Goal: Task Accomplishment & Management: Manage account settings

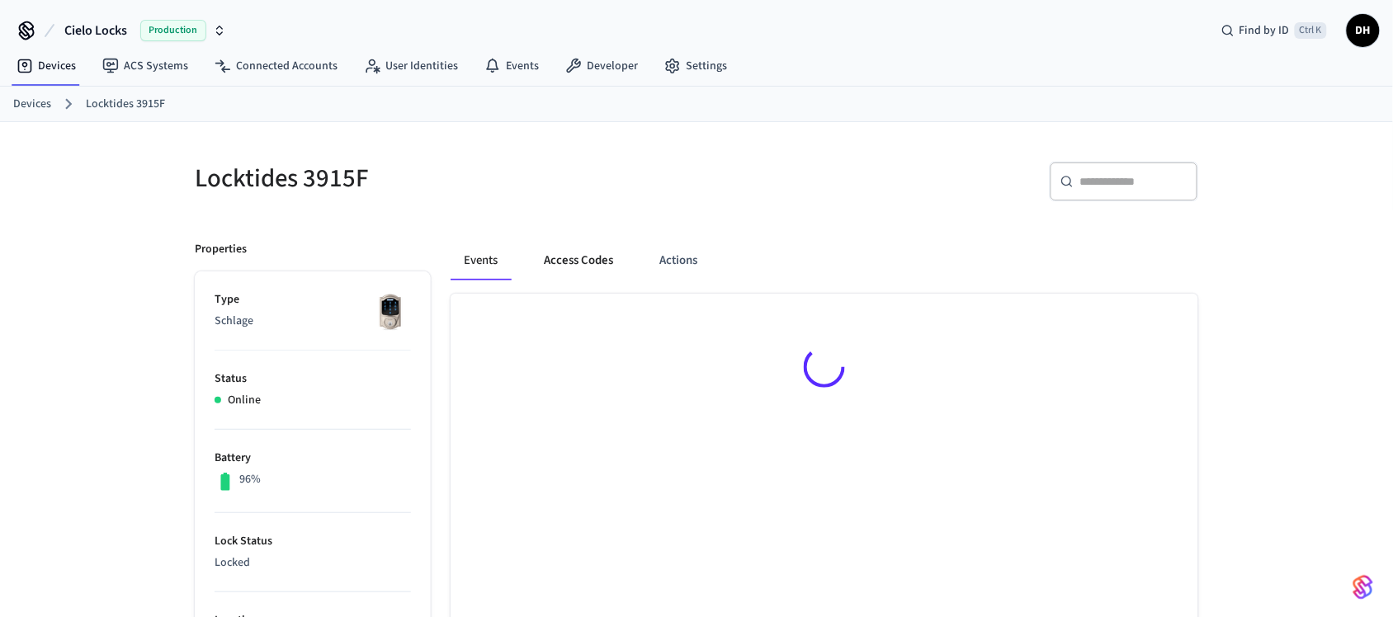
click at [588, 266] on button "Access Codes" at bounding box center [579, 261] width 96 height 40
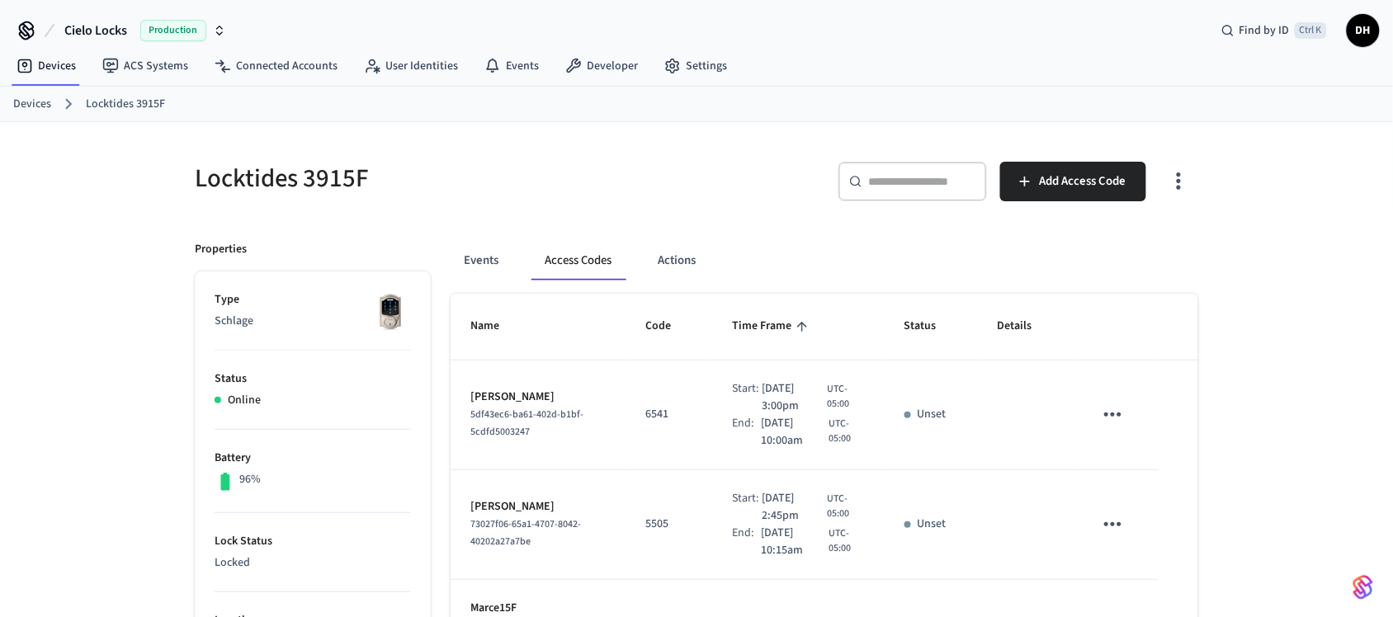
click at [1116, 414] on icon "sticky table" at bounding box center [1113, 415] width 26 height 26
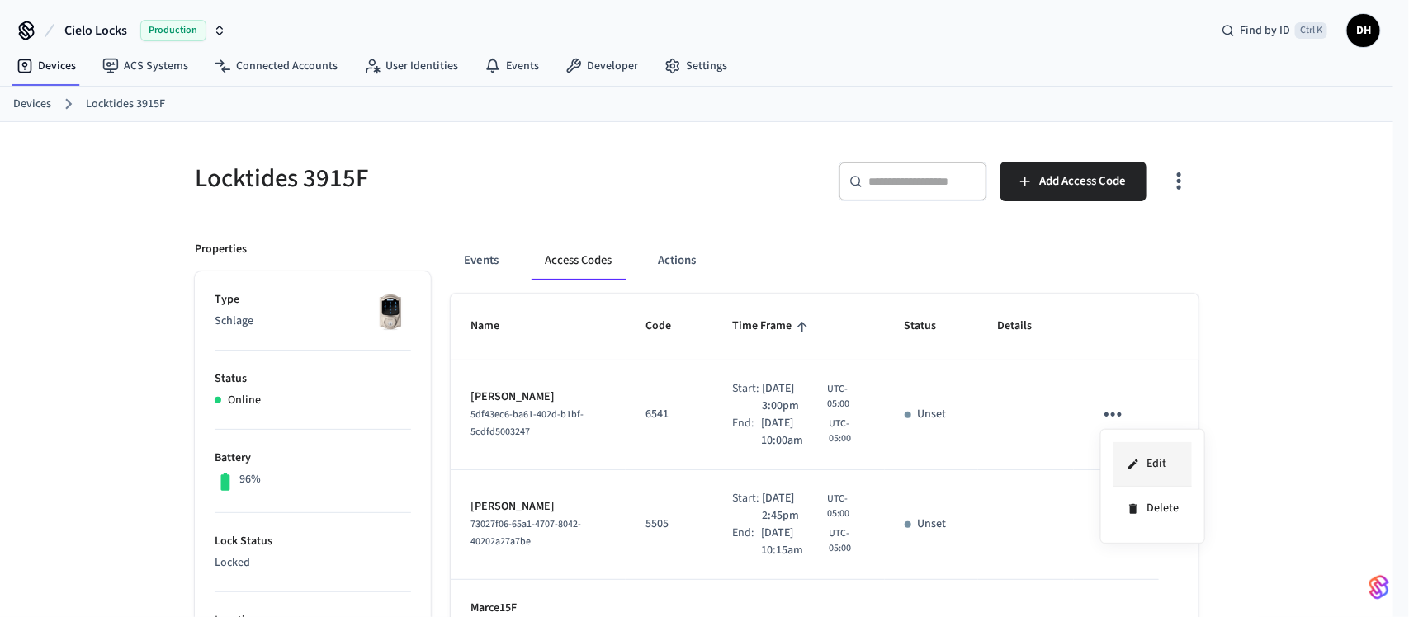
click at [1173, 476] on li "Edit" at bounding box center [1153, 464] width 78 height 45
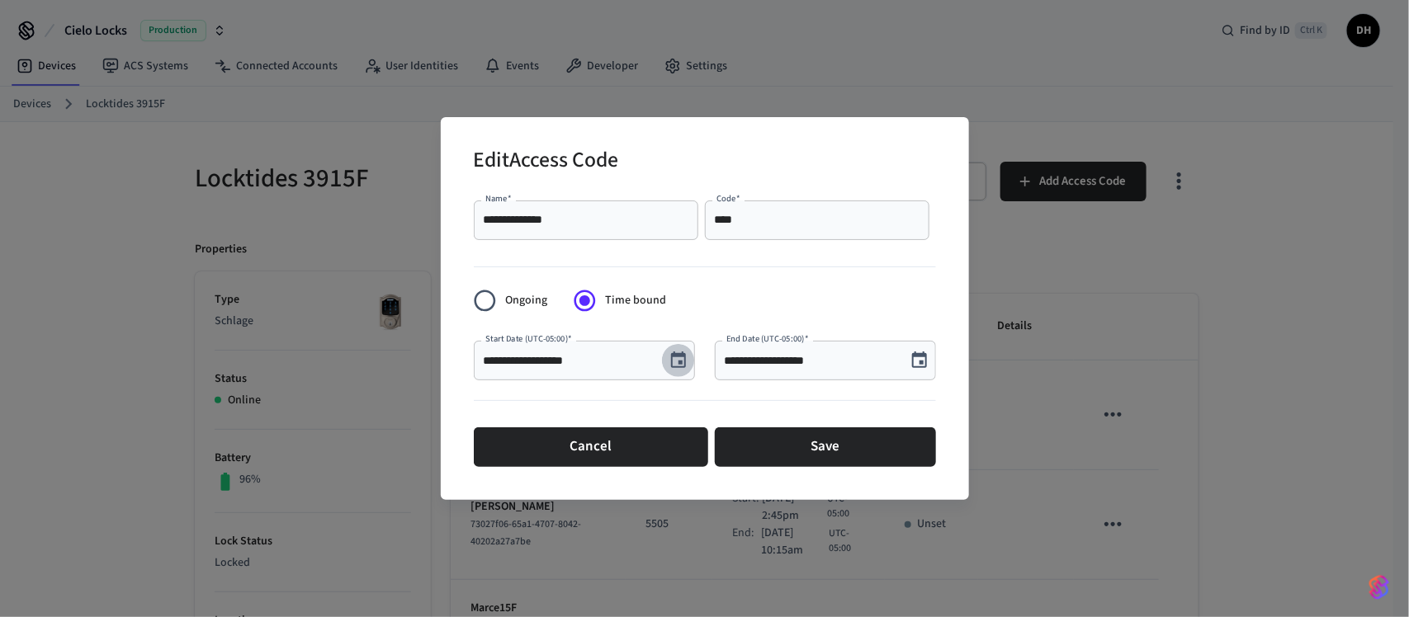
click at [674, 355] on icon "Choose date, selected date is Oct 15, 2025" at bounding box center [678, 360] width 15 height 17
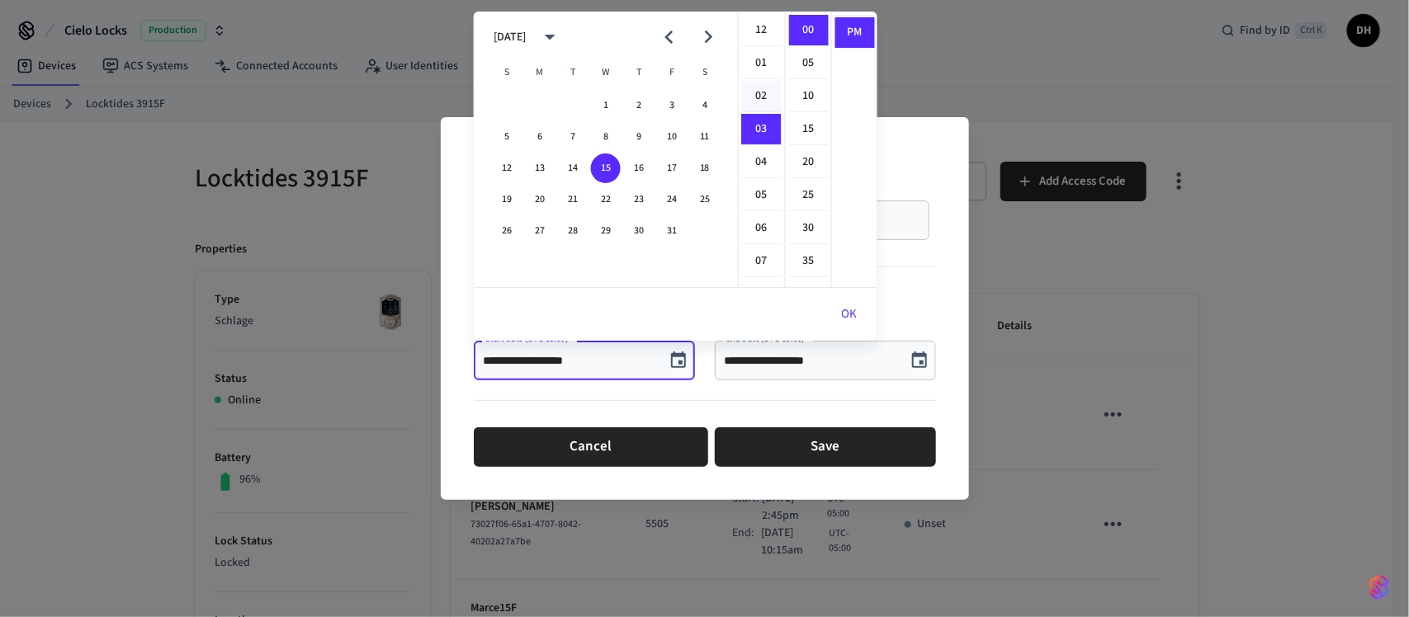
click at [765, 96] on li "02" at bounding box center [762, 96] width 40 height 31
click at [762, 67] on li "01" at bounding box center [762, 63] width 40 height 31
type input "**********"
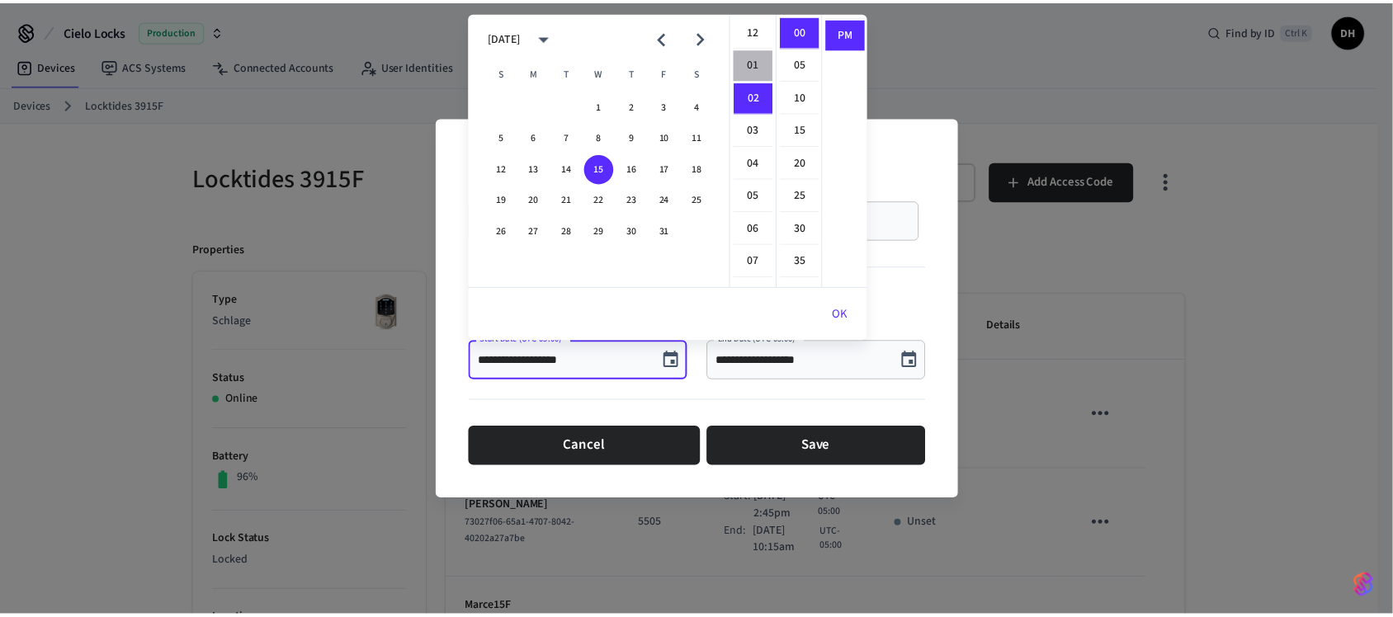
scroll to position [33, 0]
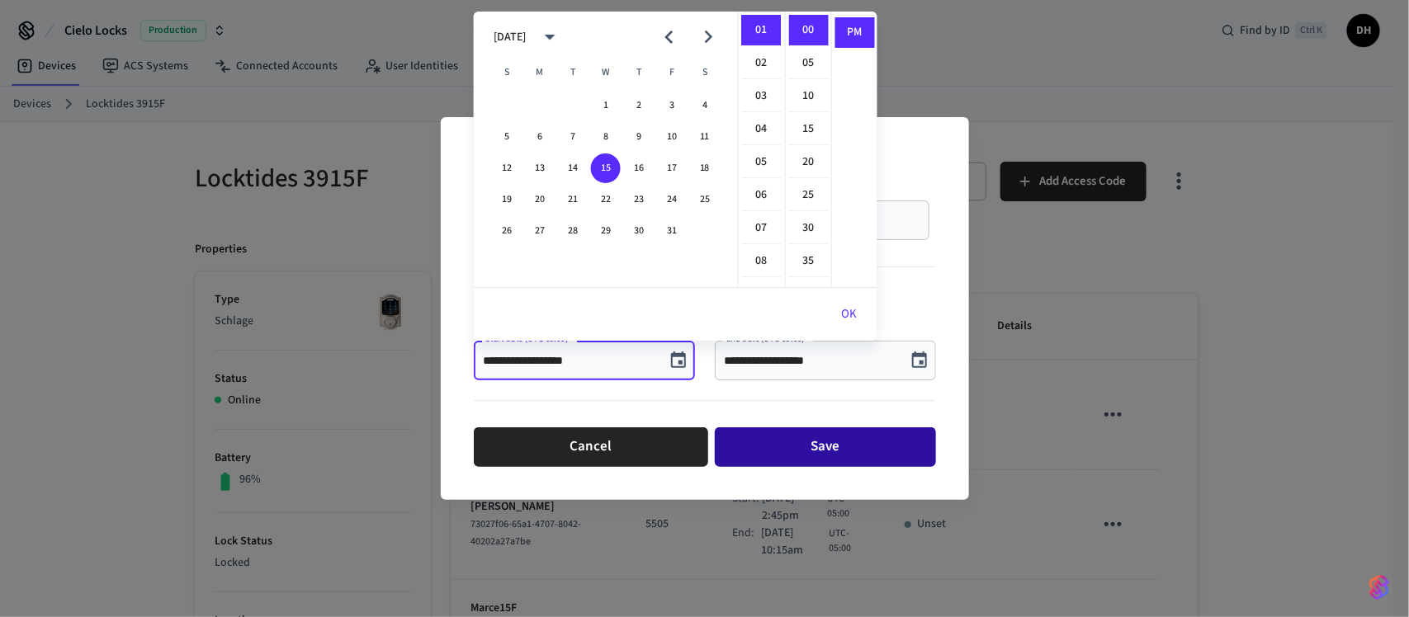
click at [823, 432] on button "Save" at bounding box center [825, 448] width 221 height 40
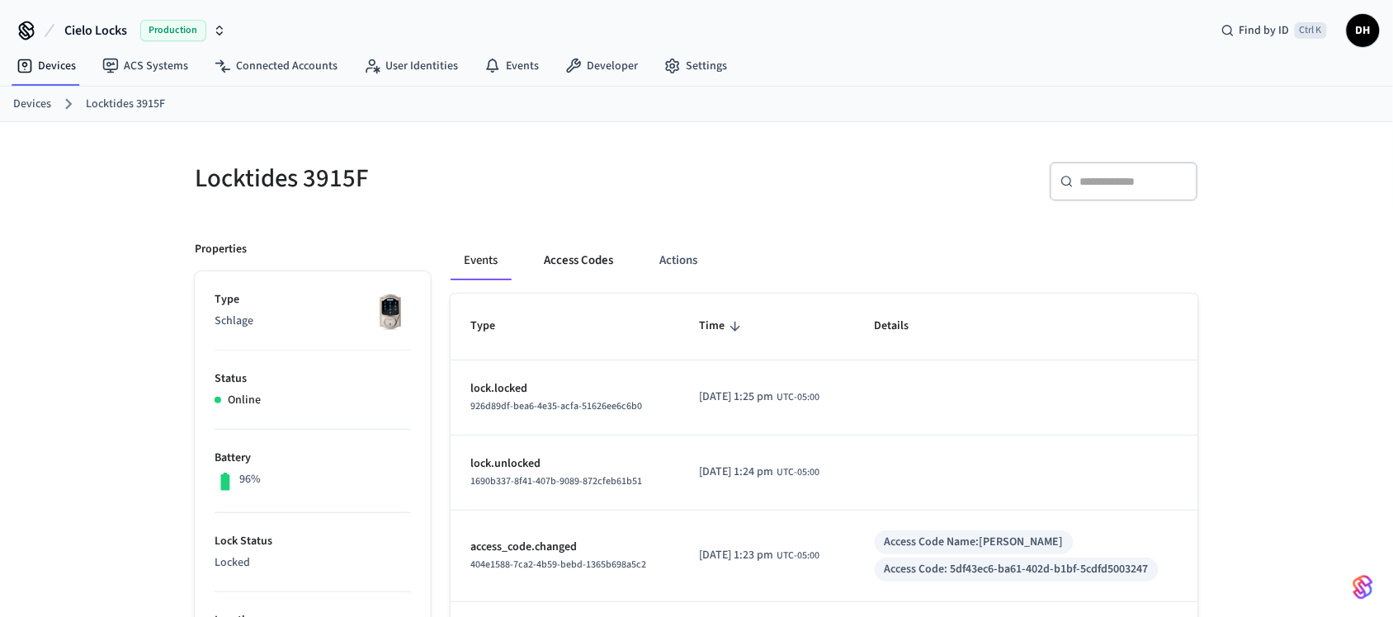
click at [604, 258] on button "Access Codes" at bounding box center [579, 261] width 96 height 40
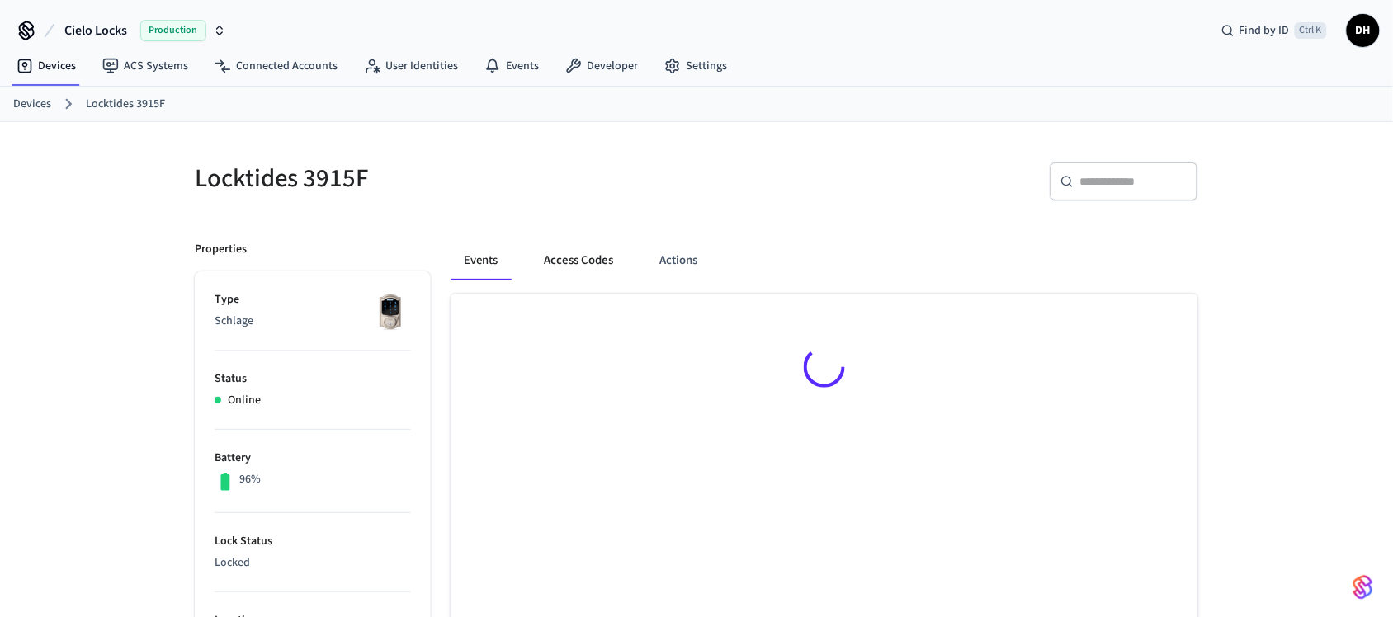
click at [555, 260] on button "Access Codes" at bounding box center [579, 261] width 96 height 40
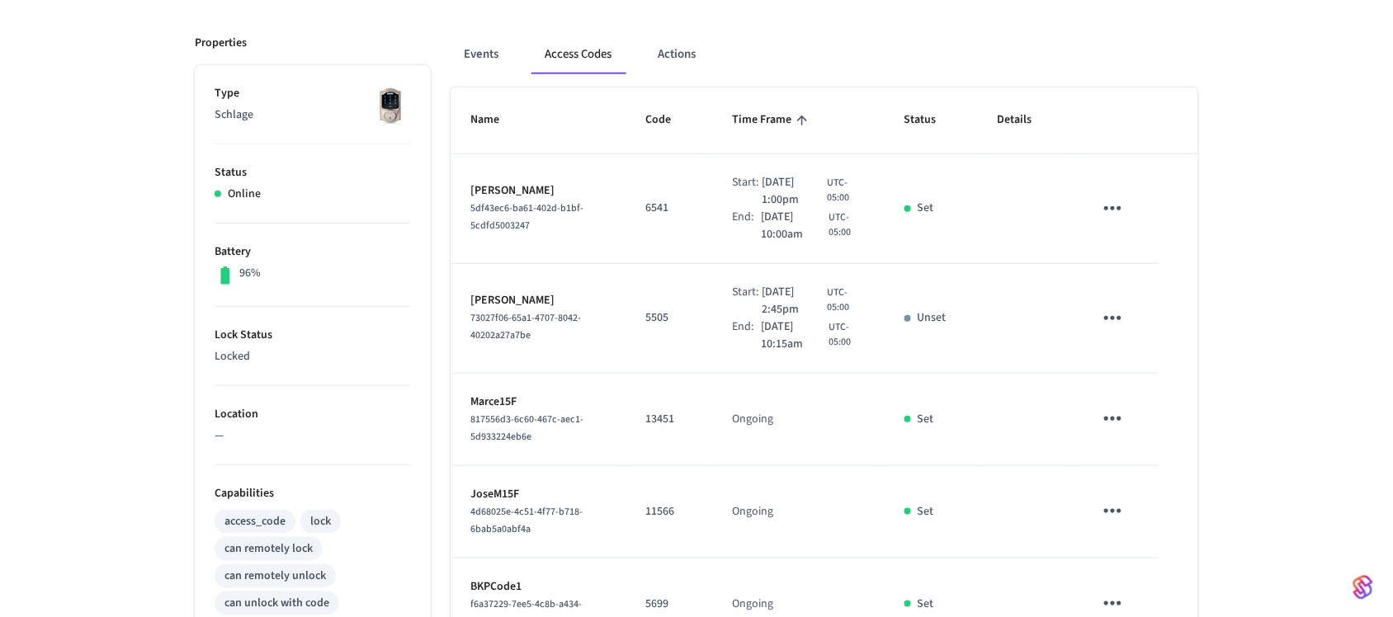
scroll to position [310, 0]
